Goal: Check status: Check status

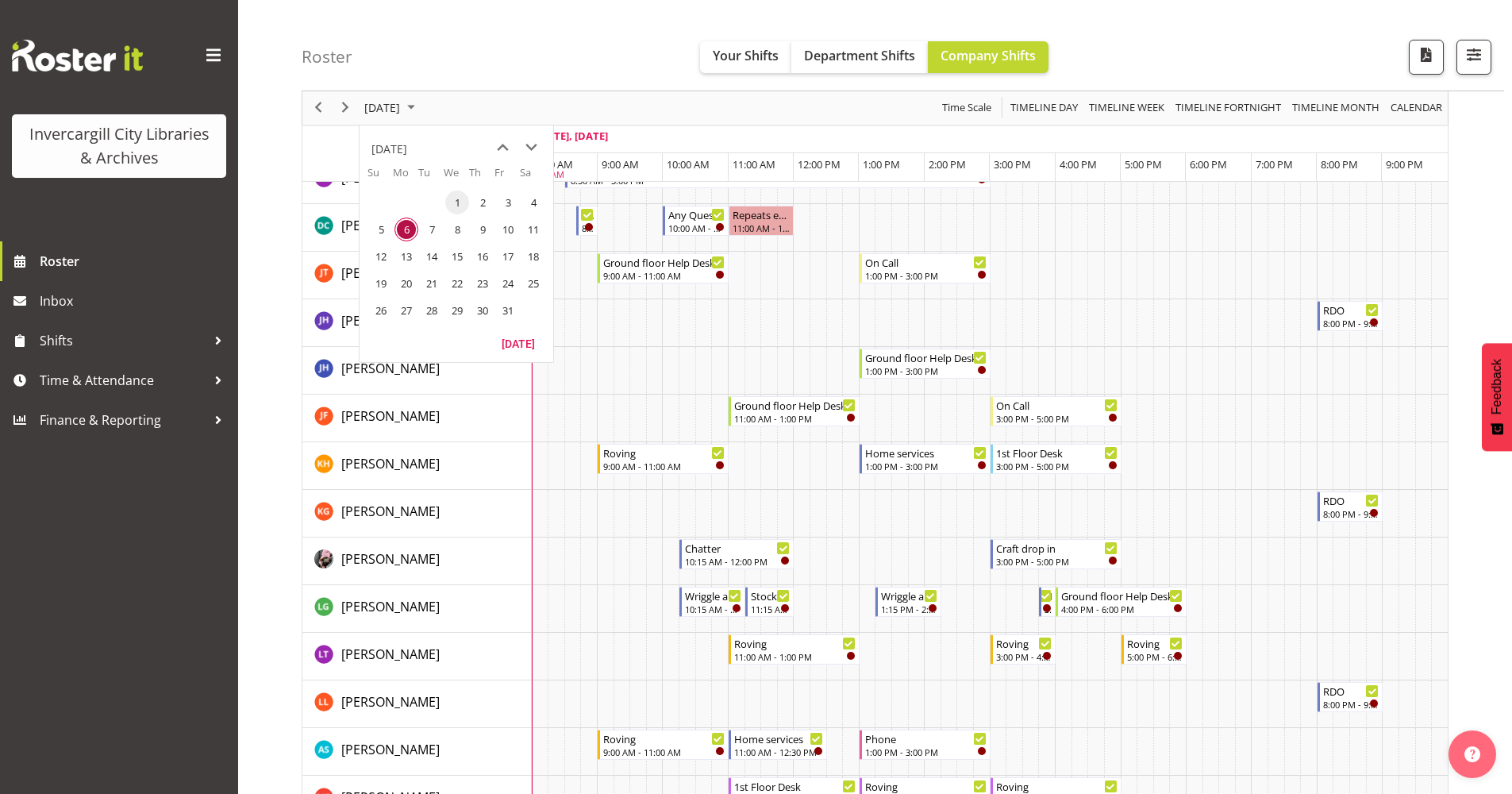
scroll to position [239, 0]
click at [425, 238] on span "7" at bounding box center [432, 229] width 24 height 24
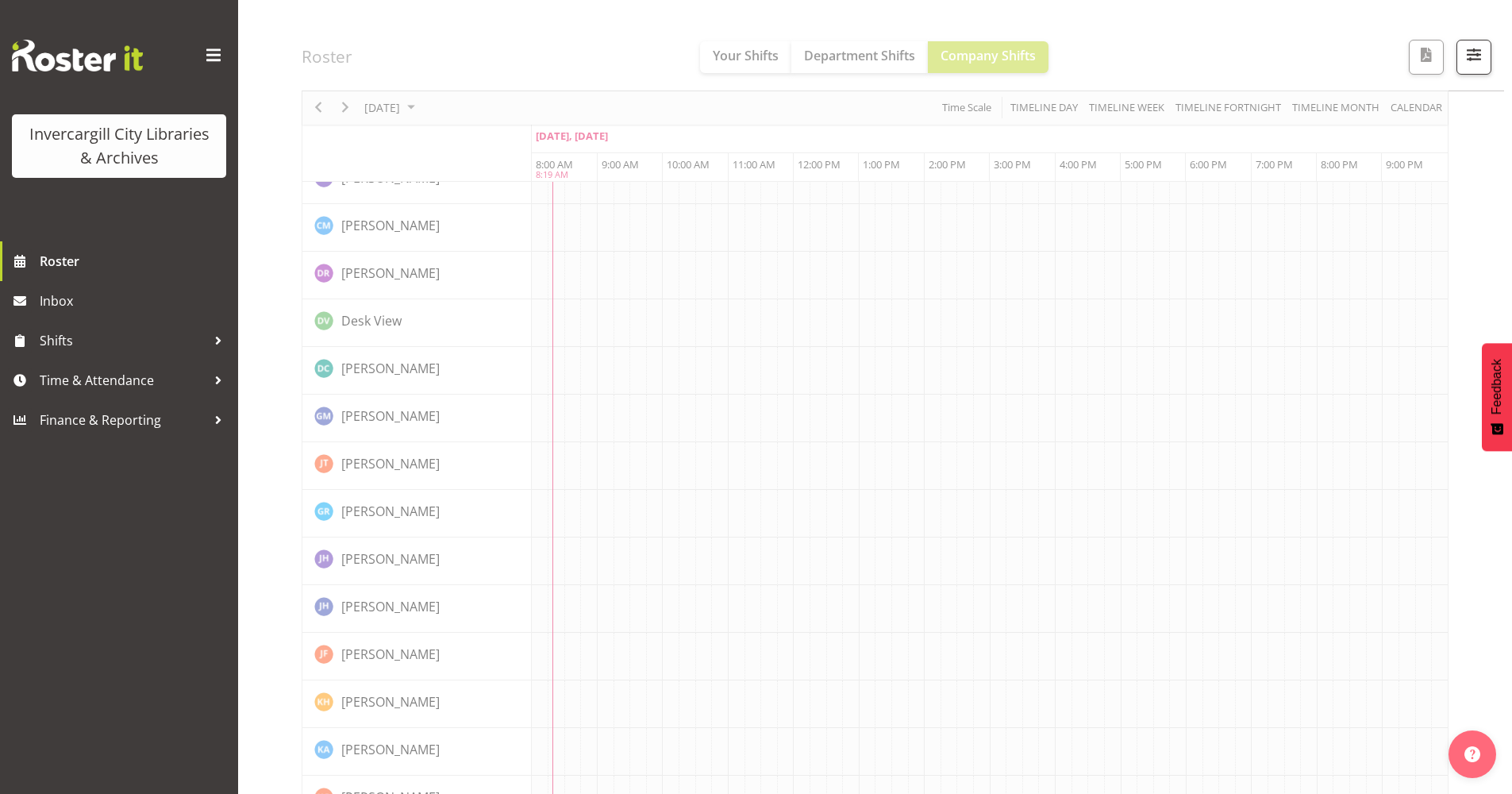
scroll to position [0, 0]
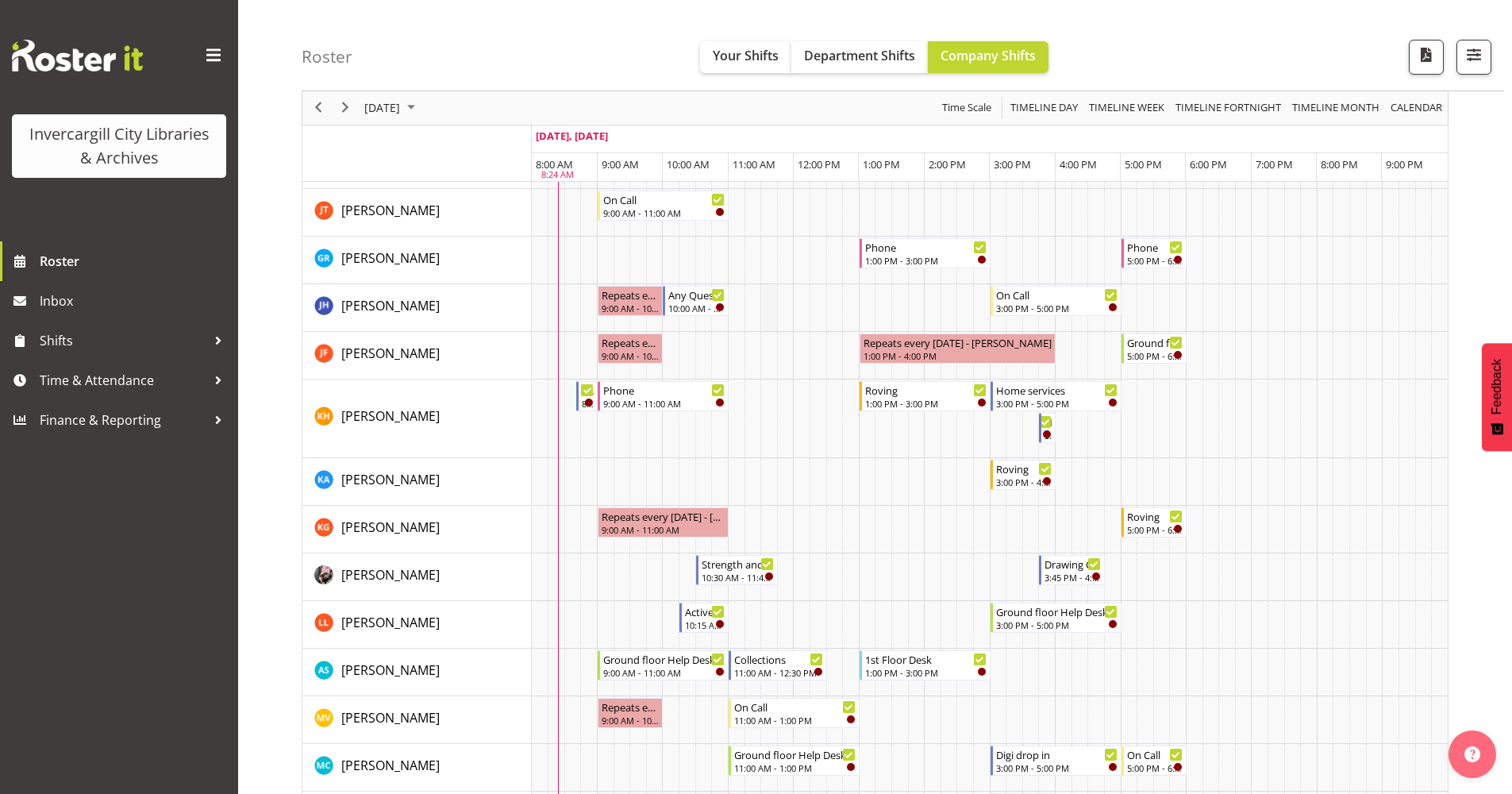
scroll to position [397, 0]
click at [125, 263] on span "Roster" at bounding box center [135, 262] width 191 height 24
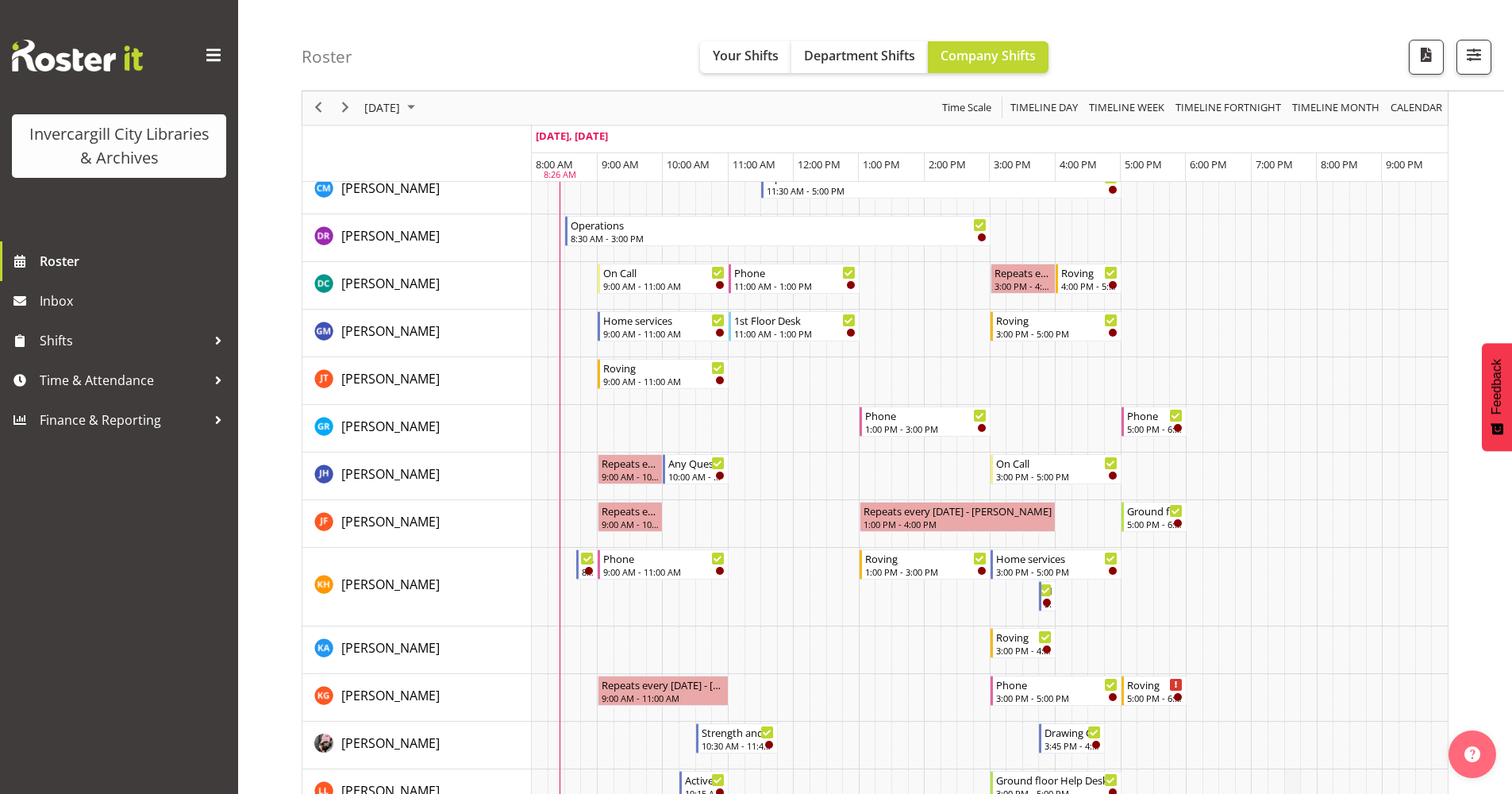
scroll to position [158, 0]
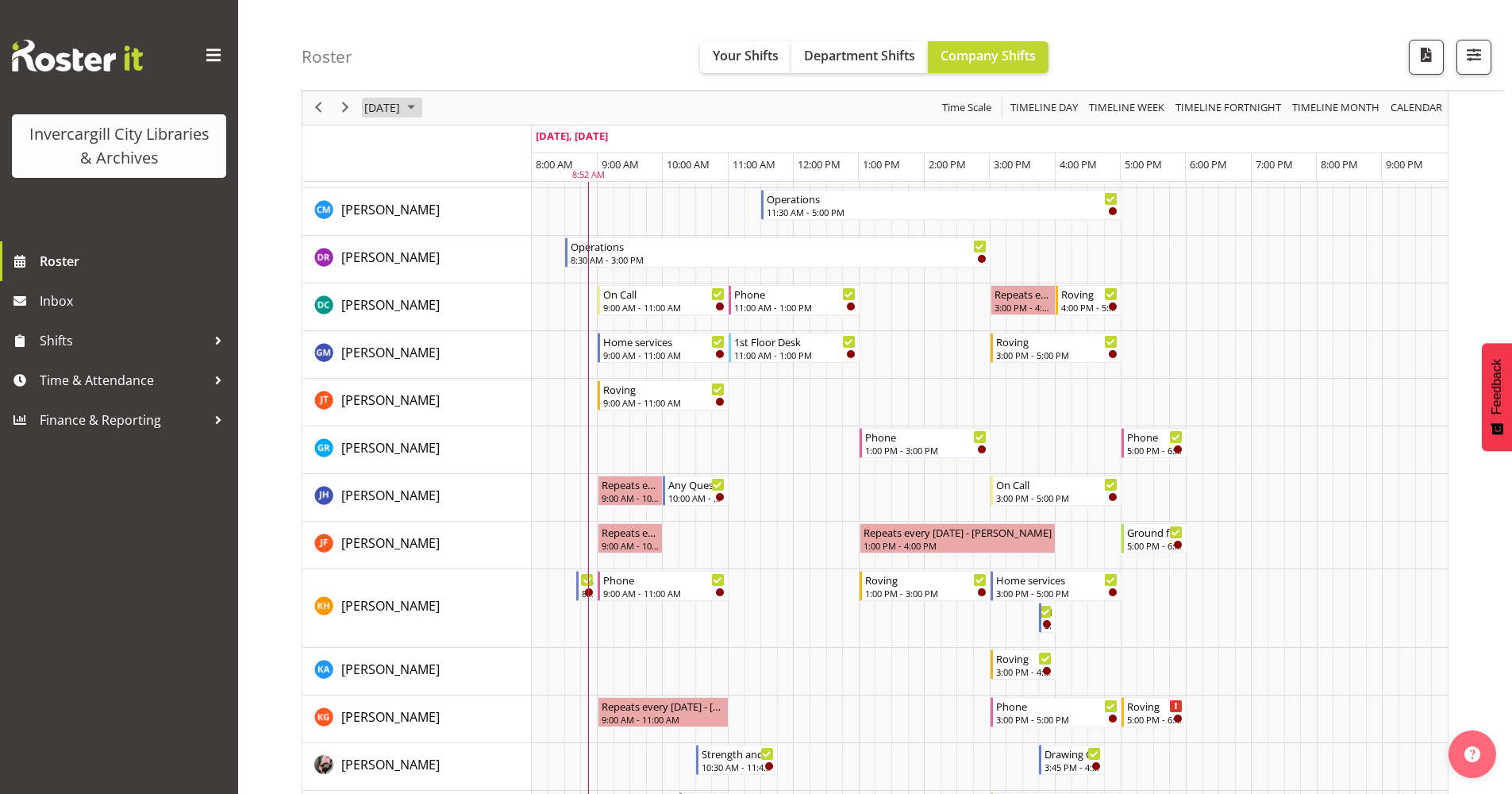
click at [421, 106] on span "October 2025" at bounding box center [411, 109] width 19 height 20
click at [479, 231] on span "9" at bounding box center [483, 229] width 24 height 24
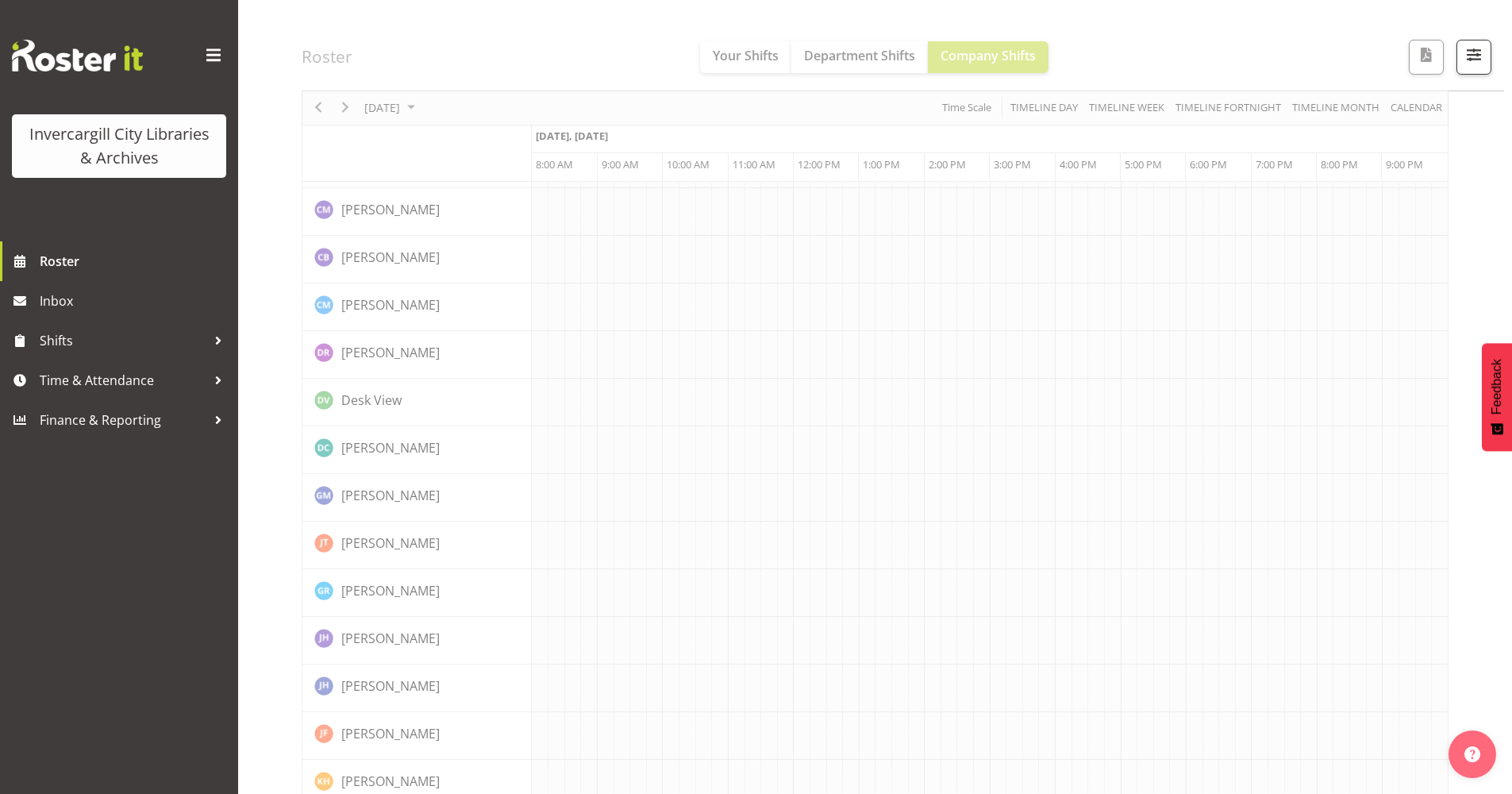
scroll to position [0, 0]
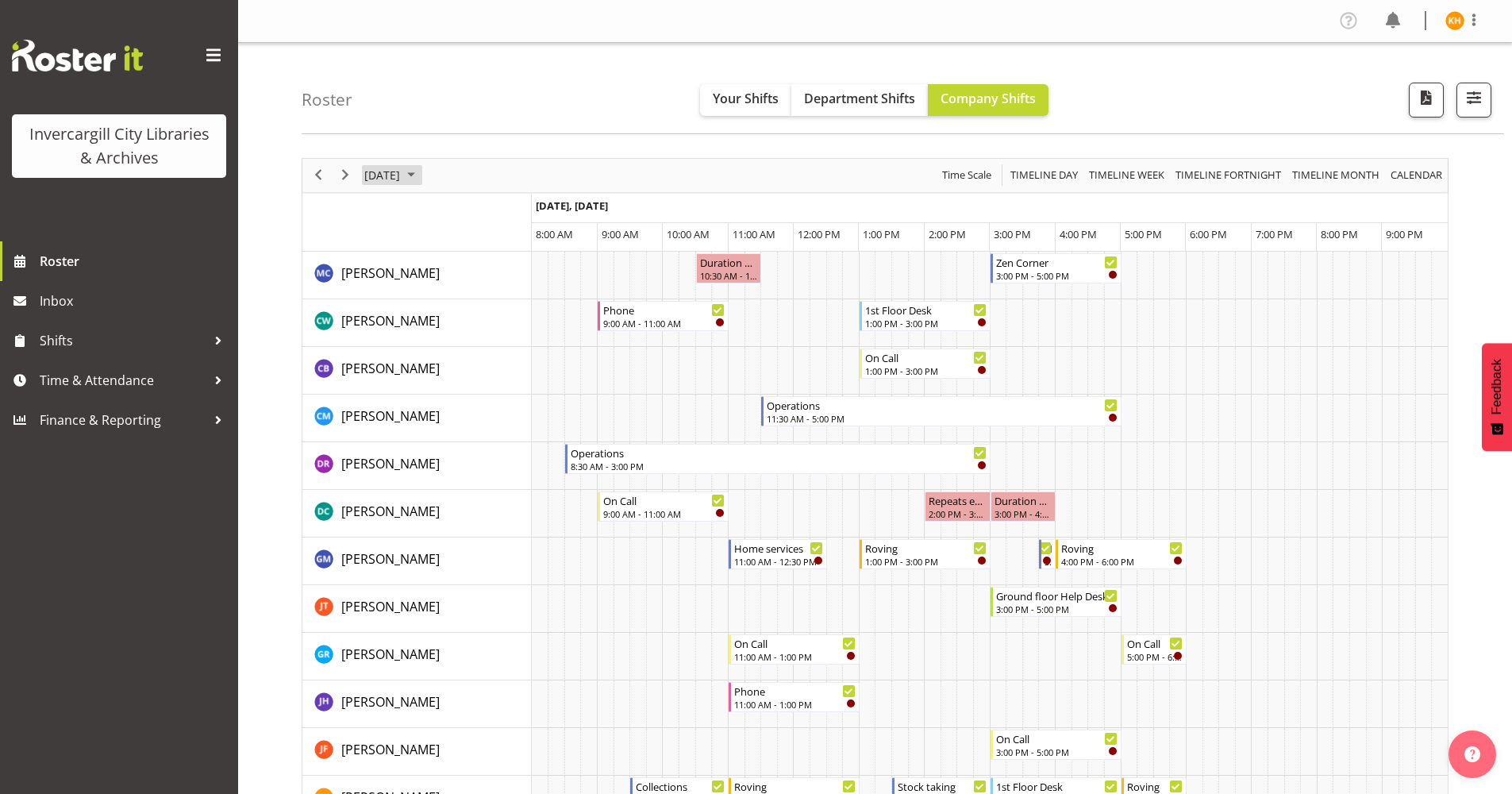
click at [421, 184] on span "October 2025" at bounding box center [411, 175] width 19 height 20
click at [428, 296] on span "7" at bounding box center [432, 297] width 24 height 24
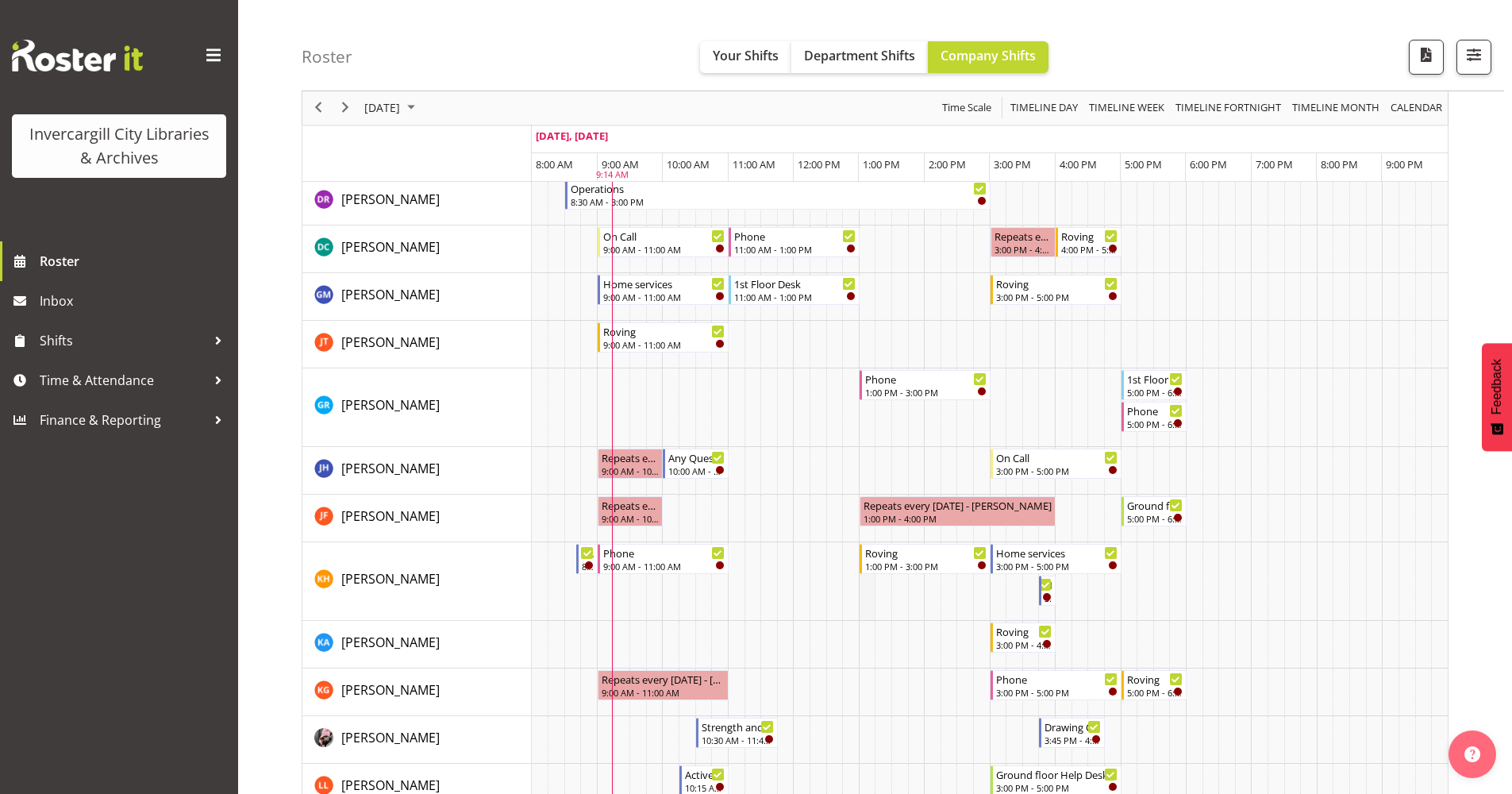
scroll to position [239, 0]
